Goal: Task Accomplishment & Management: Use online tool/utility

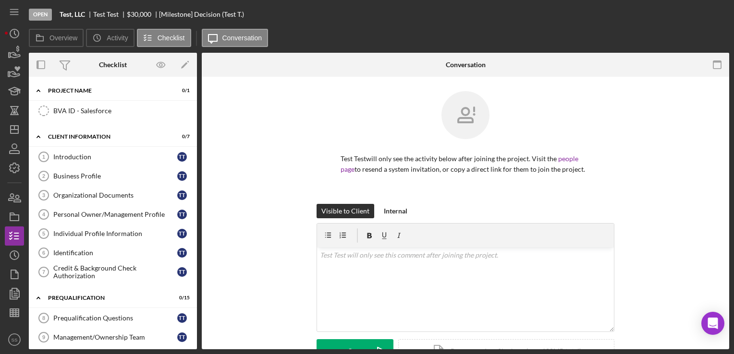
scroll to position [641, 0]
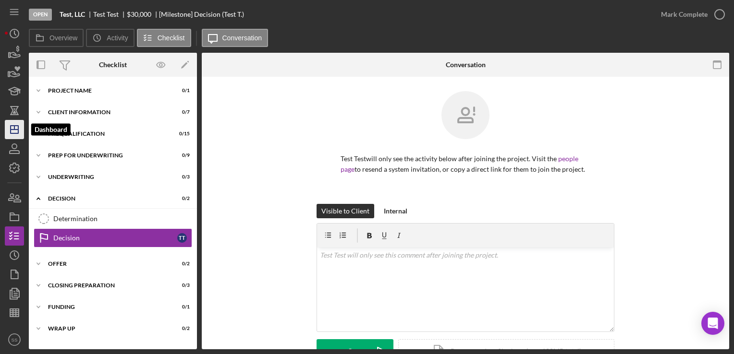
click at [6, 134] on icon "Icon/Dashboard" at bounding box center [14, 130] width 24 height 24
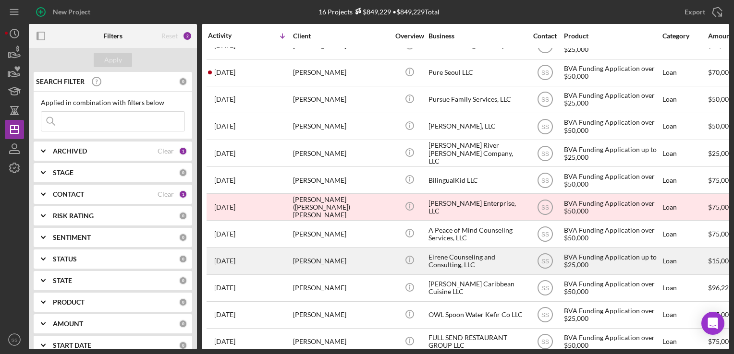
scroll to position [68, 0]
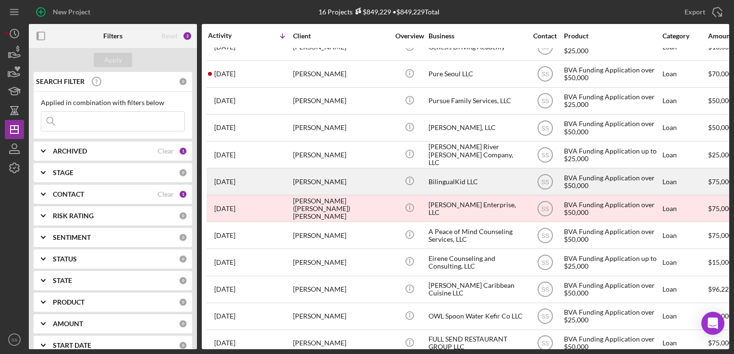
click at [350, 190] on div "Claudia Robles" at bounding box center [341, 181] width 96 height 25
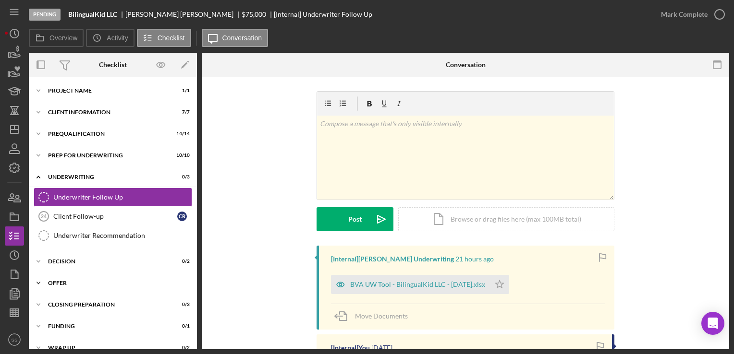
scroll to position [12, 0]
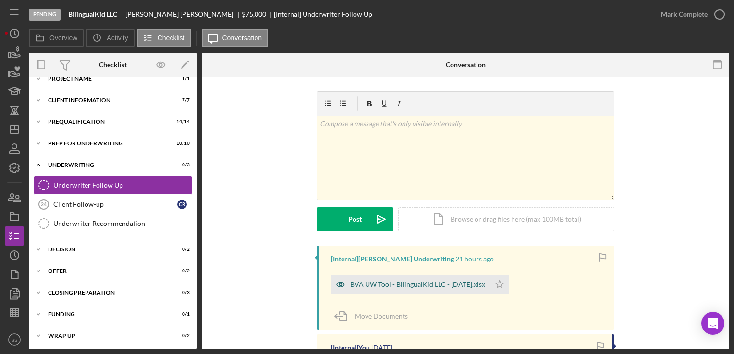
click at [402, 288] on div "BVA UW Tool - BilingualKid LLC - [DATE].xlsx" at bounding box center [417, 285] width 135 height 8
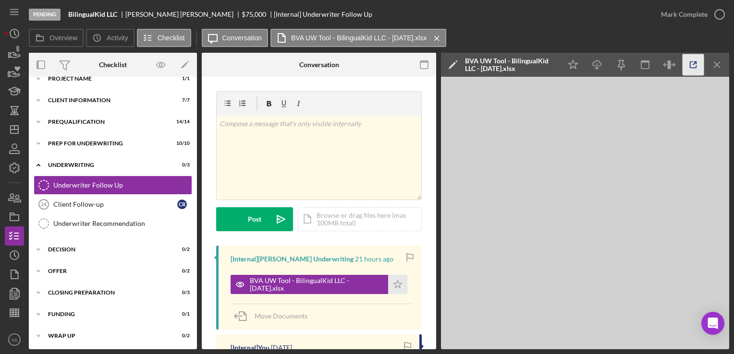
click at [687, 70] on icon "button" at bounding box center [693, 65] width 22 height 22
